Goal: Task Accomplishment & Management: Manage account settings

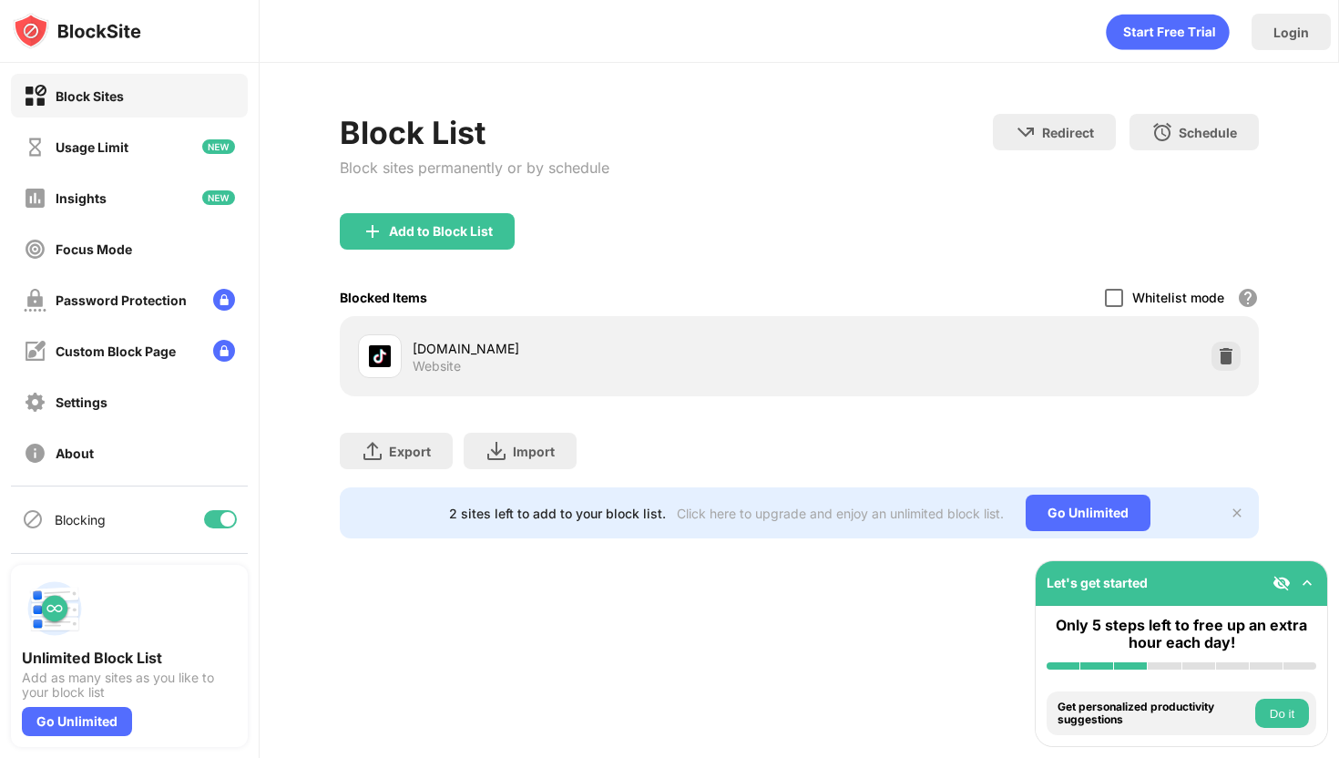
click at [1124, 296] on div at bounding box center [1114, 298] width 18 height 18
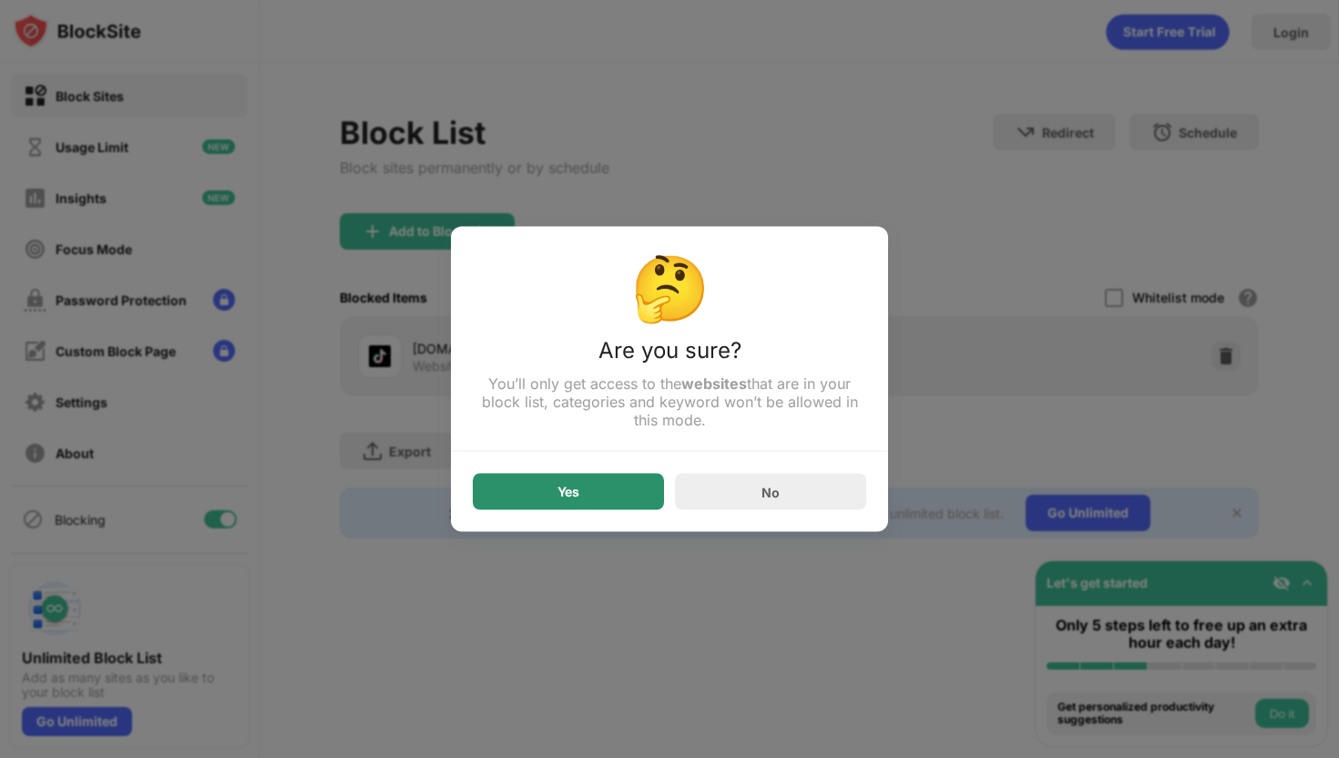
click at [623, 498] on div "Yes" at bounding box center [568, 492] width 191 height 36
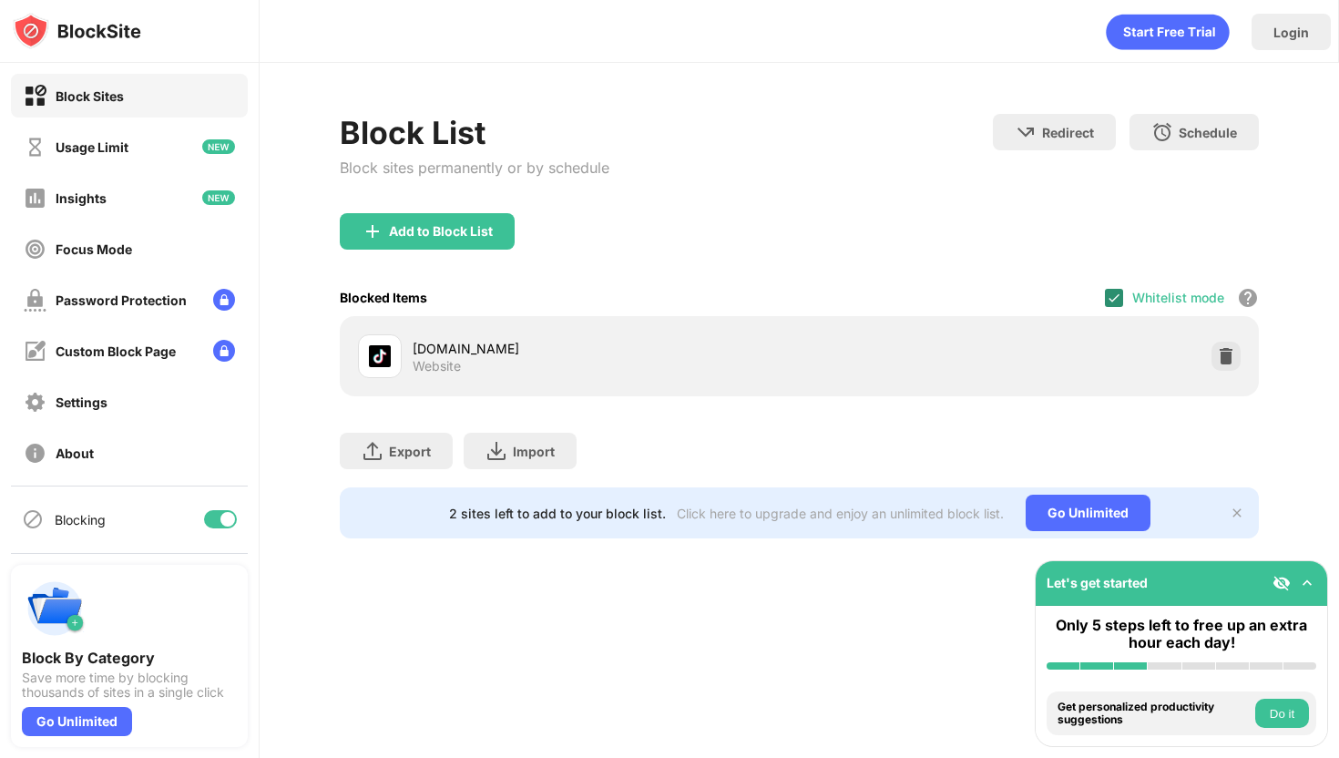
click at [1108, 292] on img at bounding box center [1114, 298] width 15 height 15
